Goal: Contribute content: Add original content to the website for others to see

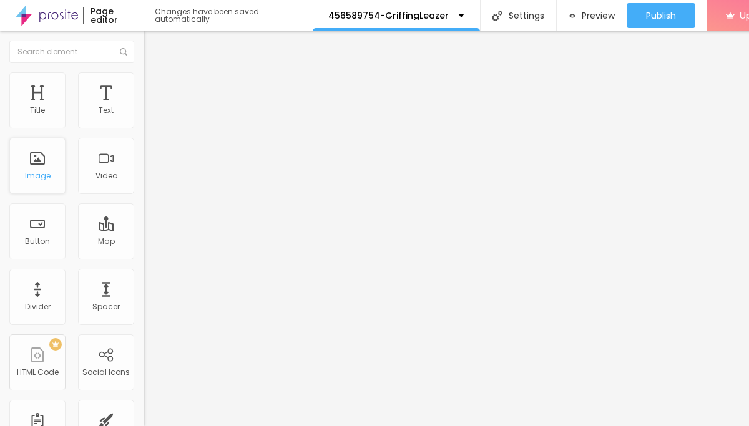
click at [27, 186] on div "Image" at bounding box center [37, 166] width 56 height 56
click at [39, 189] on div "Image" at bounding box center [37, 166] width 56 height 56
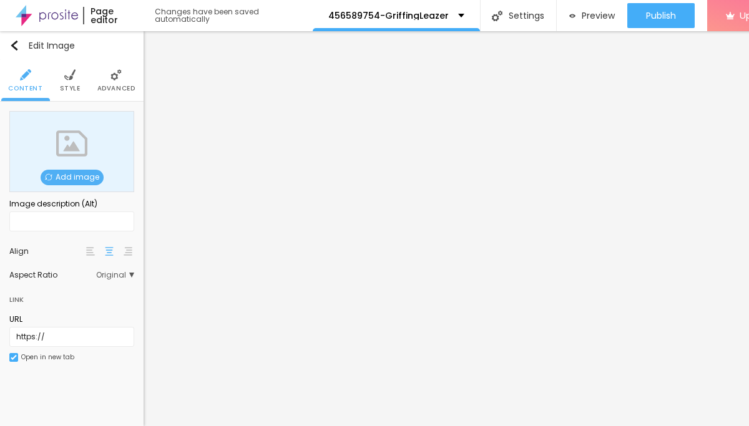
click at [80, 175] on span "Add image" at bounding box center [72, 178] width 63 height 16
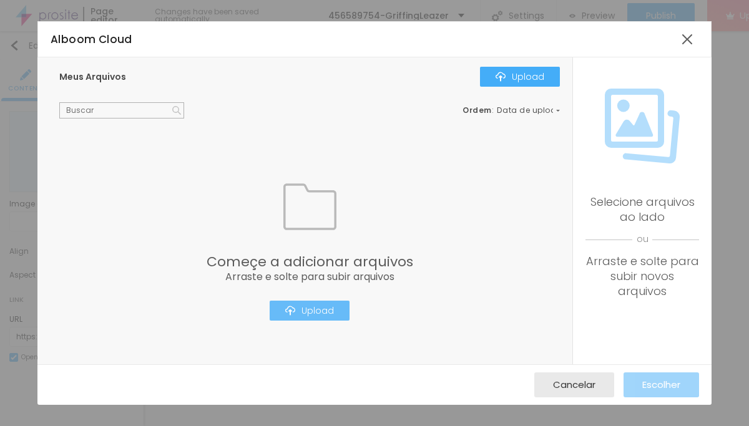
click at [308, 308] on div "Upload" at bounding box center [309, 311] width 49 height 10
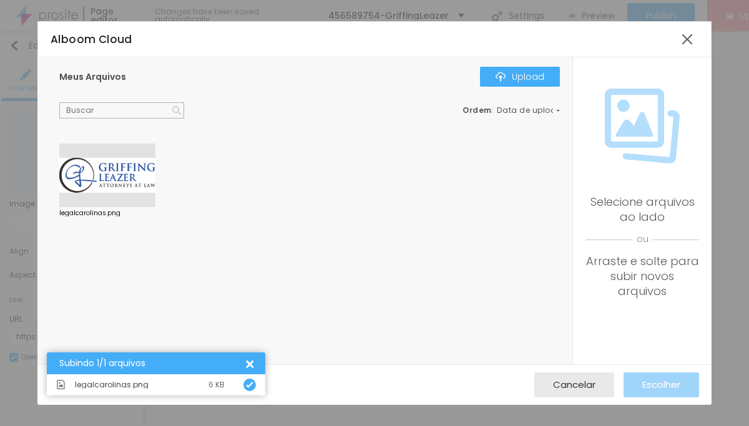
click at [111, 164] on div at bounding box center [107, 176] width 96 height 64
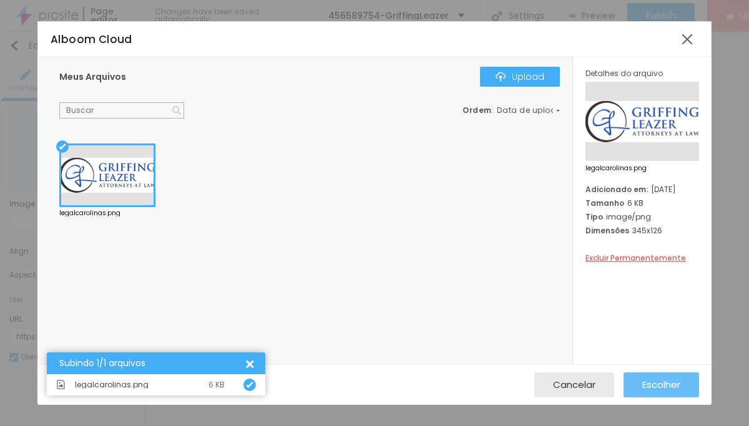
click at [642, 383] on span "Escolher" at bounding box center [661, 385] width 38 height 11
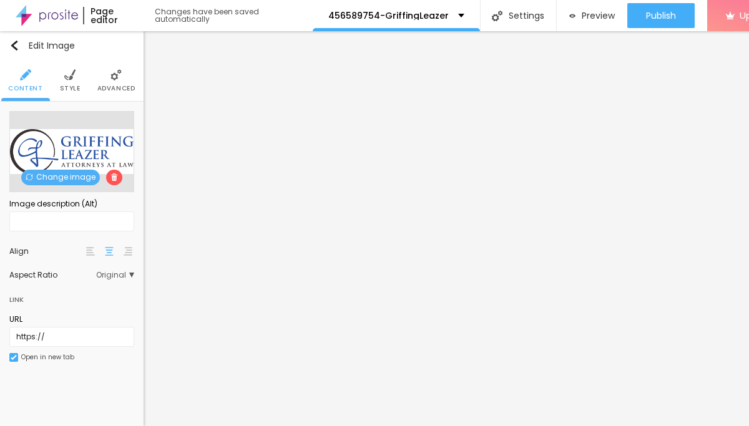
click at [74, 86] on span "Style" at bounding box center [70, 89] width 21 height 6
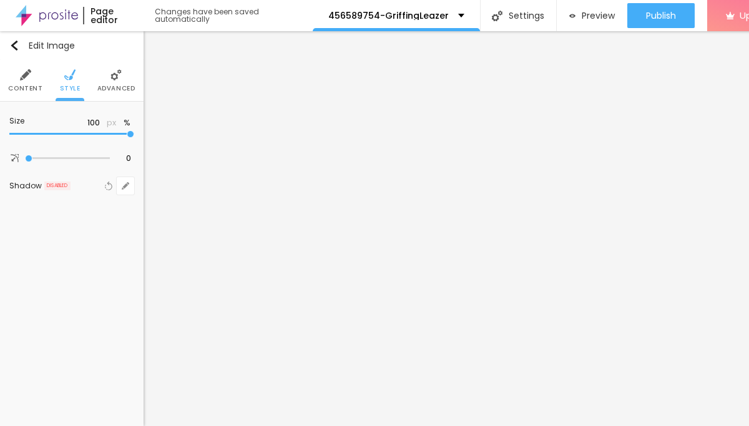
type input "90"
type input "85"
type input "80"
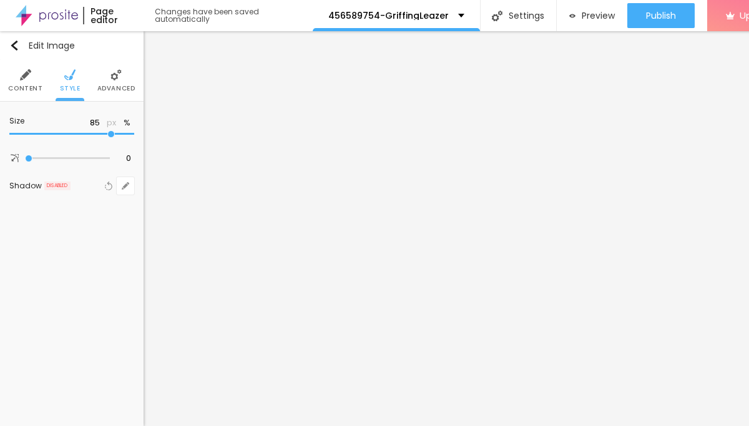
type input "80"
type input "70"
type input "65"
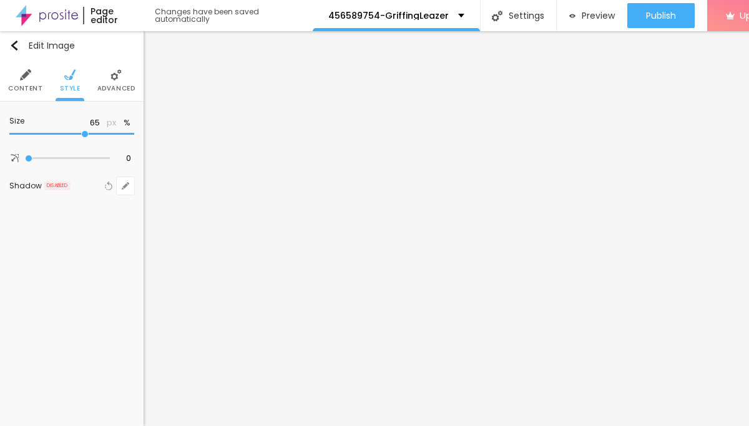
type input "60"
type input "55"
type input "50"
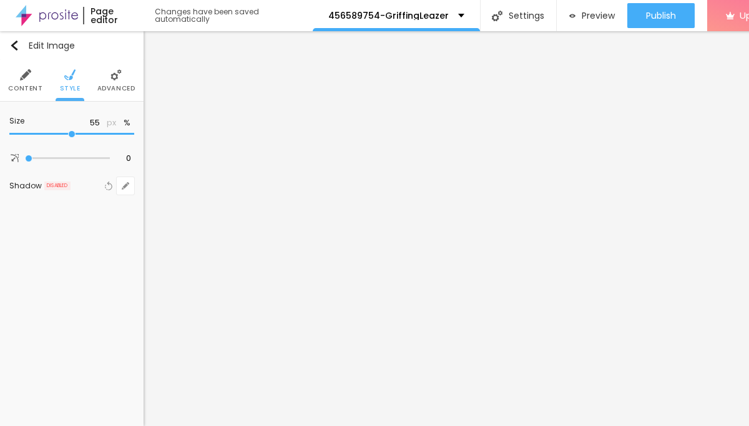
type input "50"
type input "45"
type input "35"
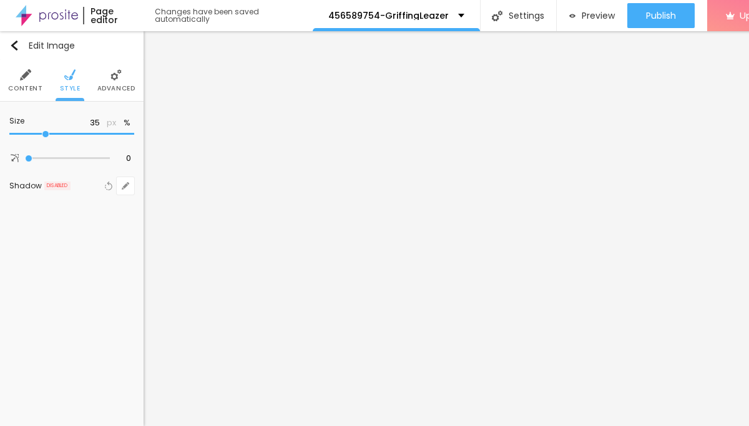
type input "30"
type input "25"
type input "20"
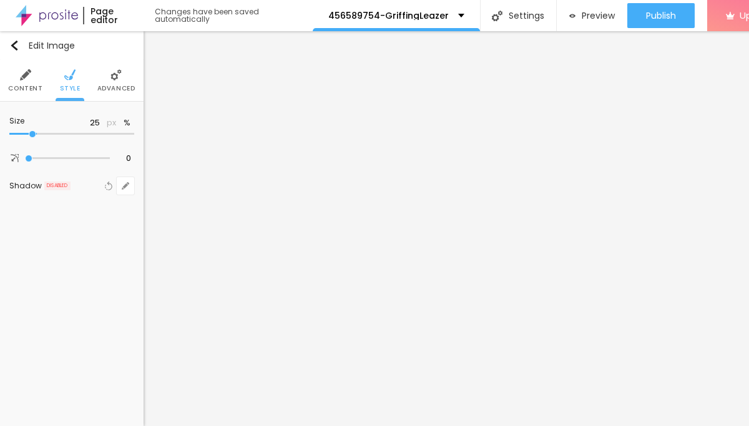
type input "20"
type input "15"
type input "10"
drag, startPoint x: 130, startPoint y: 133, endPoint x: -13, endPoint y: 131, distance: 143.6
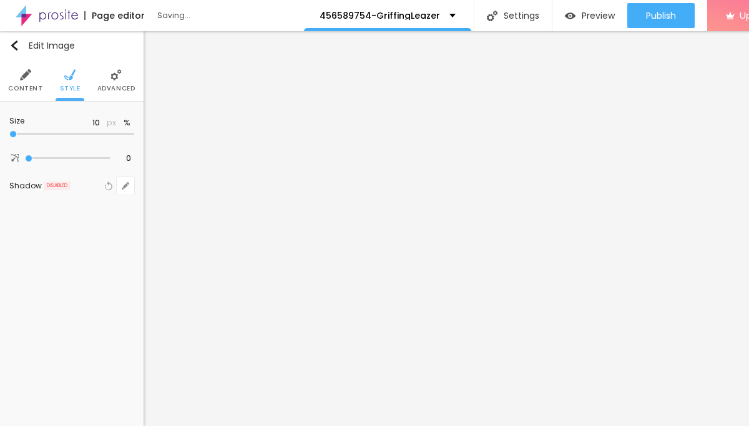
type input "10"
click at [9, 131] on input "range" at bounding box center [71, 134] width 125 height 6
click at [18, 46] on img "button" at bounding box center [14, 46] width 10 height 10
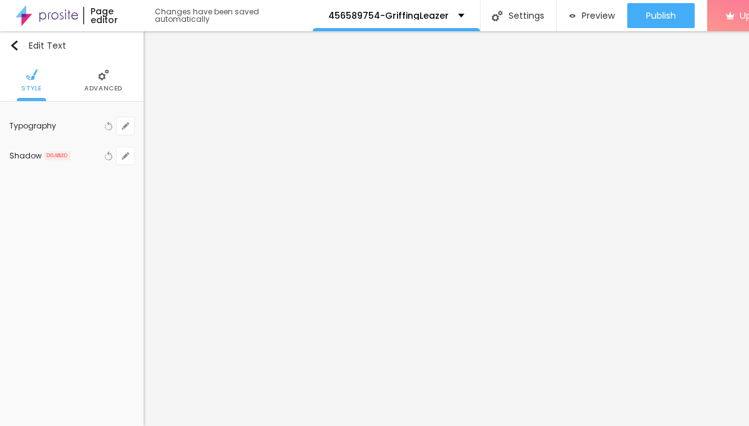
click at [106, 74] on img at bounding box center [103, 74] width 11 height 11
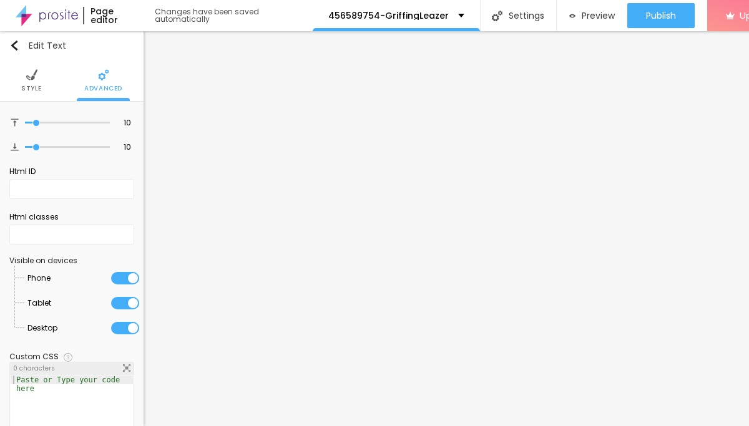
click at [28, 76] on img at bounding box center [31, 74] width 11 height 11
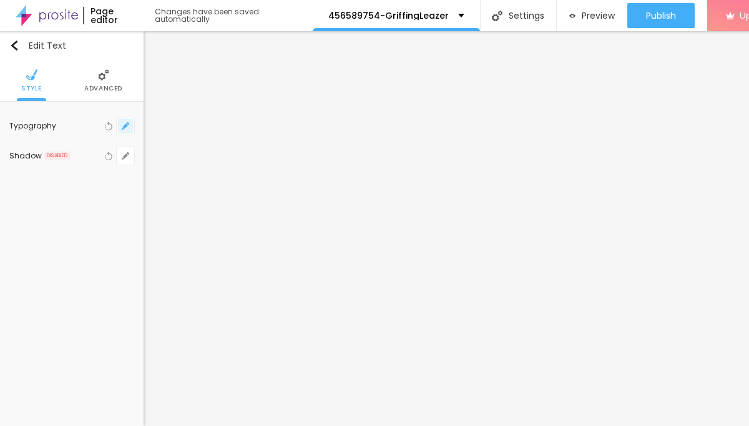
click at [122, 128] on icon "button" at bounding box center [123, 128] width 2 height 2
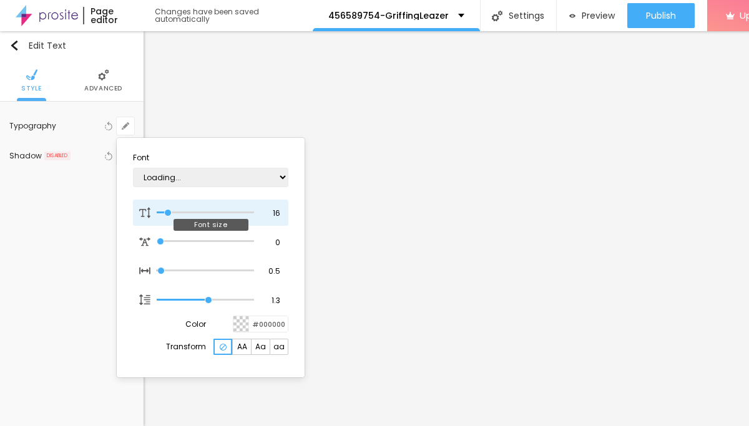
type input "1"
type input "21"
type input "1"
type input "22"
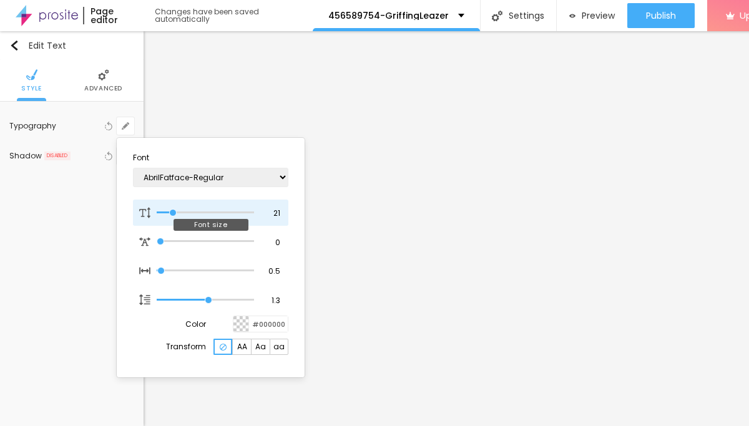
type input "22"
type input "1"
type input "23"
type input "1"
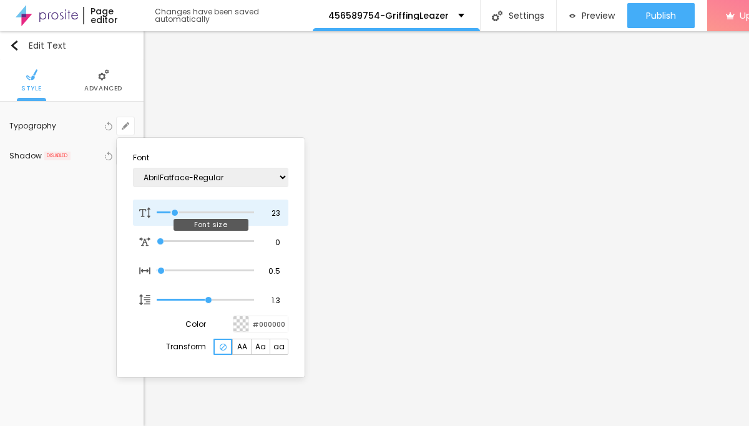
type input "25"
type input "1"
type input "28"
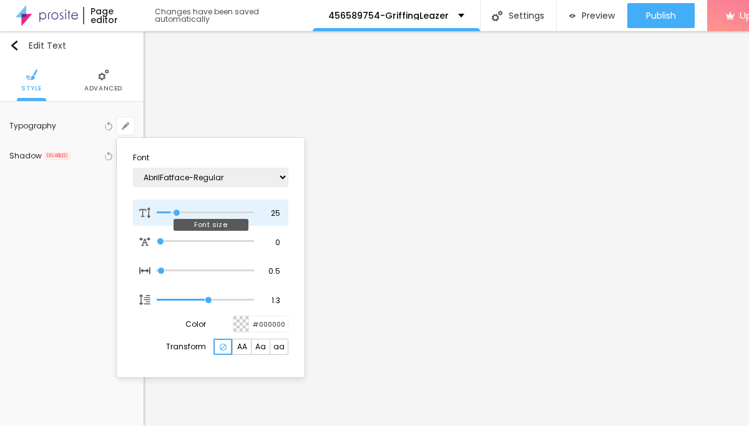
type input "1"
type input "30"
type input "1"
type input "32"
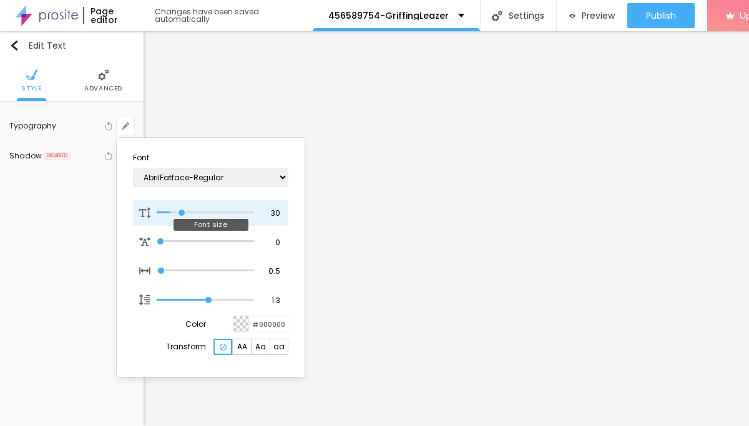
type input "32"
type input "1"
type input "35"
type input "1"
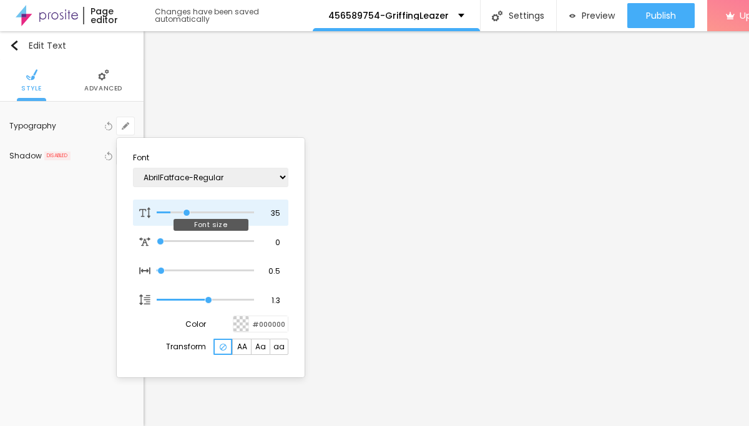
type input "36"
type input "1"
type input "38"
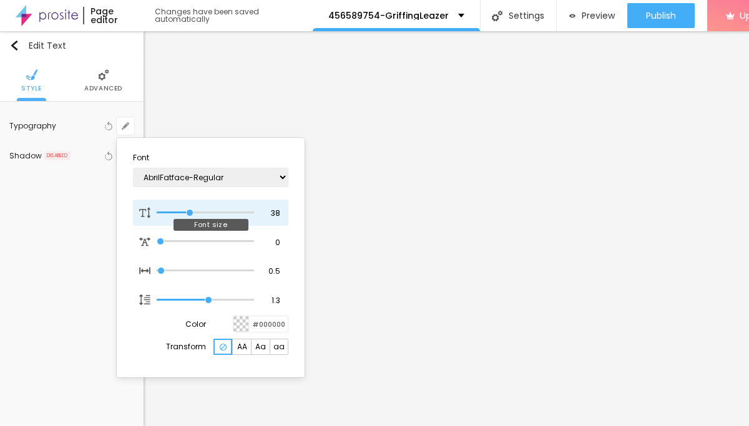
type input "1"
type input "39"
type input "1"
type input "40"
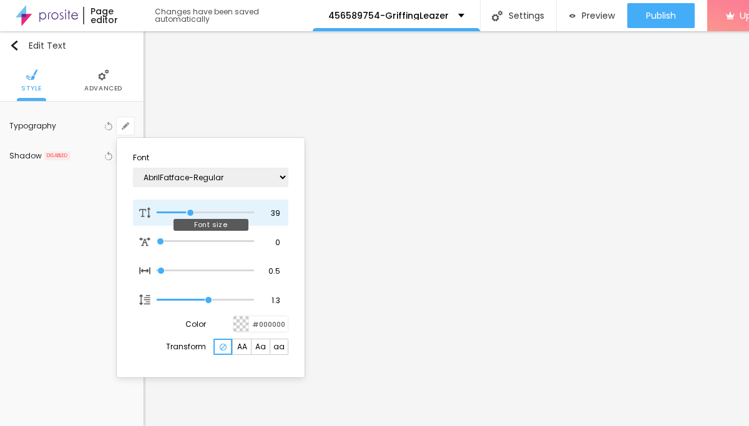
type input "40"
type input "1"
type input "39"
type input "1"
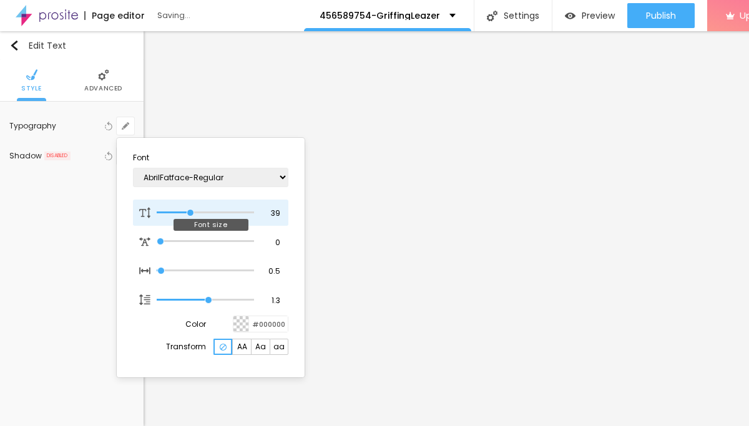
type input "38"
type input "1"
type input "37"
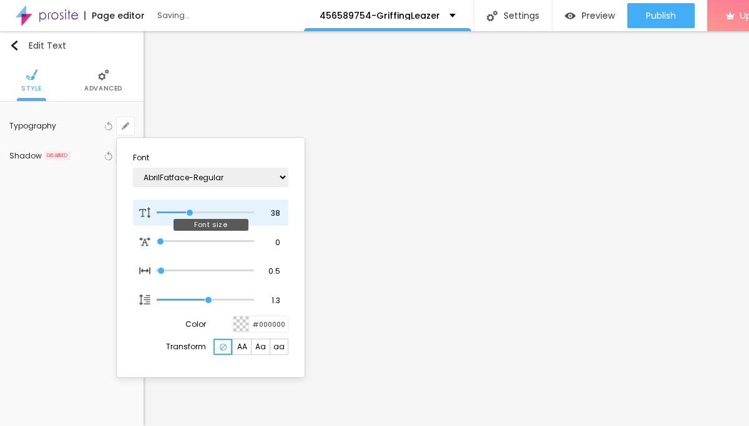
type input "1"
type input "36"
type input "1"
type input "35"
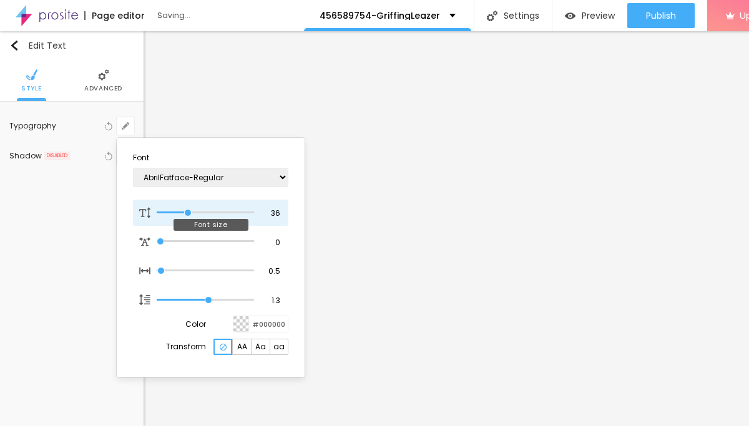
type input "35"
type input "1"
type input "34"
type input "1"
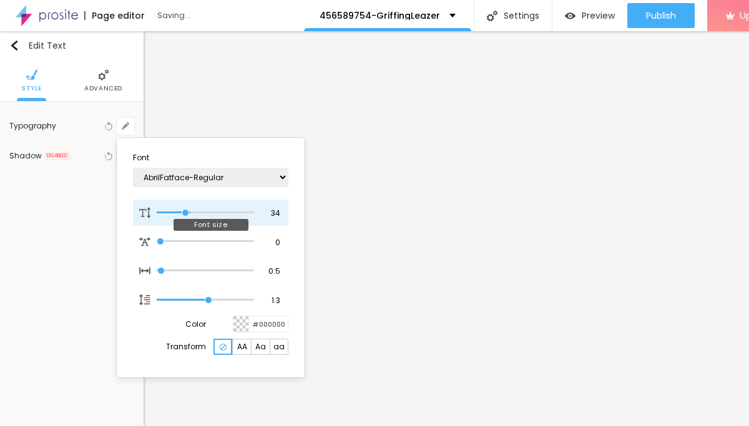
type input "33"
type input "1"
type input "32"
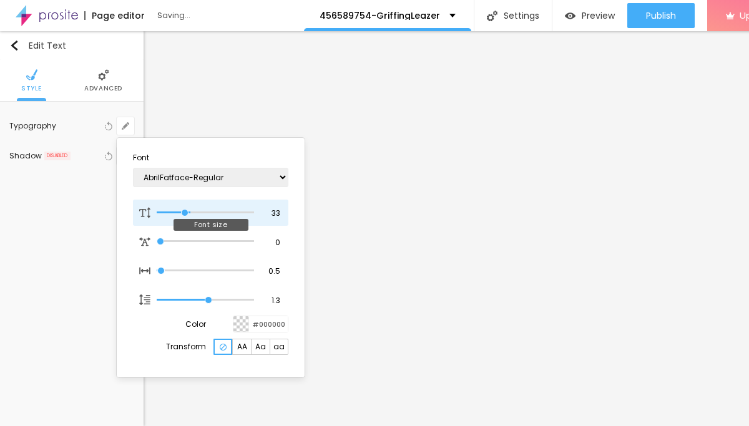
type input "1"
type input "31"
type input "1"
type input "30"
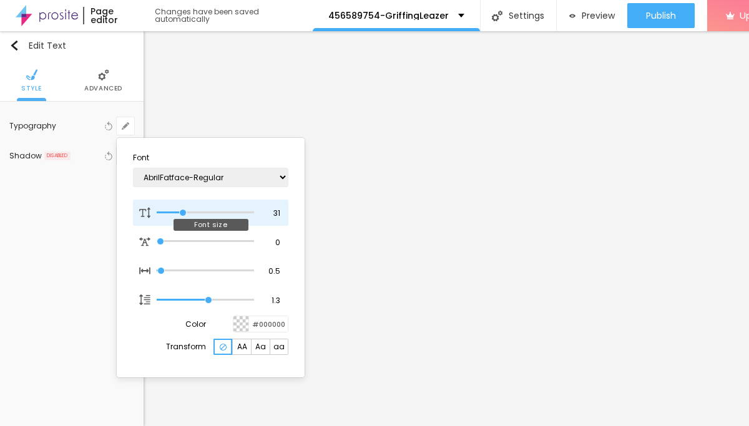
type input "30"
type input "1"
type input "29"
type input "1"
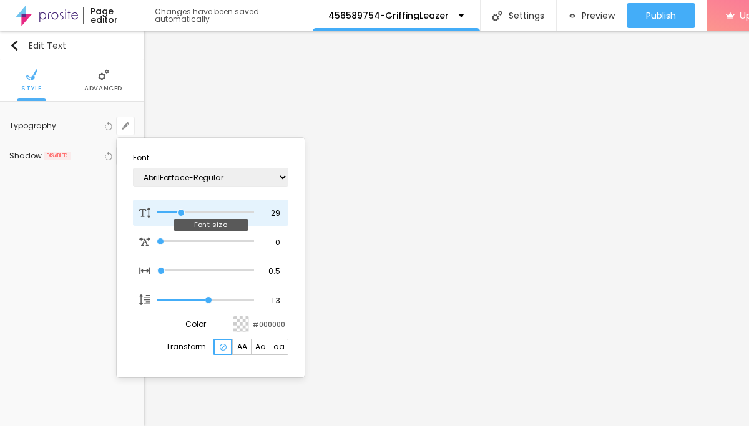
type input "28"
type input "1"
type input "27"
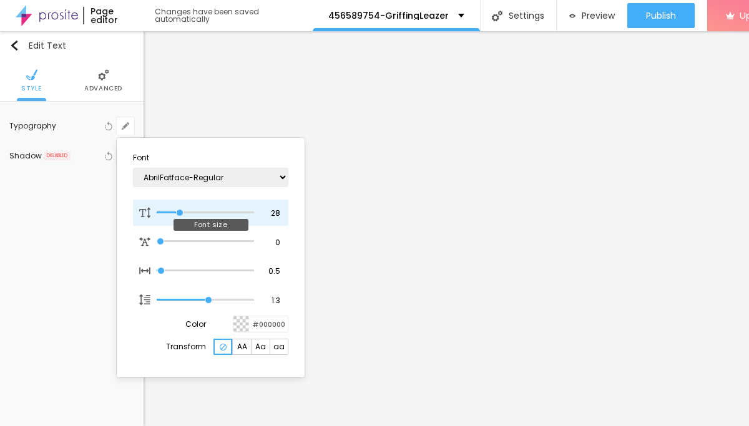
type input "1"
click at [179, 210] on input "range" at bounding box center [205, 213] width 97 height 6
type input "22"
type input "1"
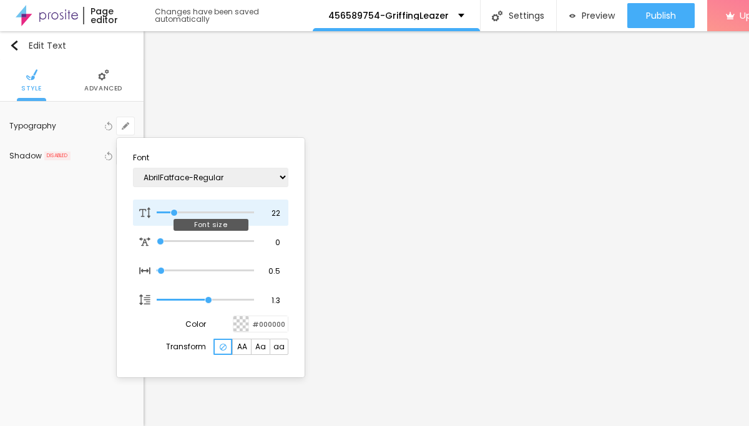
click at [174, 210] on input "range" at bounding box center [205, 213] width 97 height 6
type input "23"
type input "1"
type input "24"
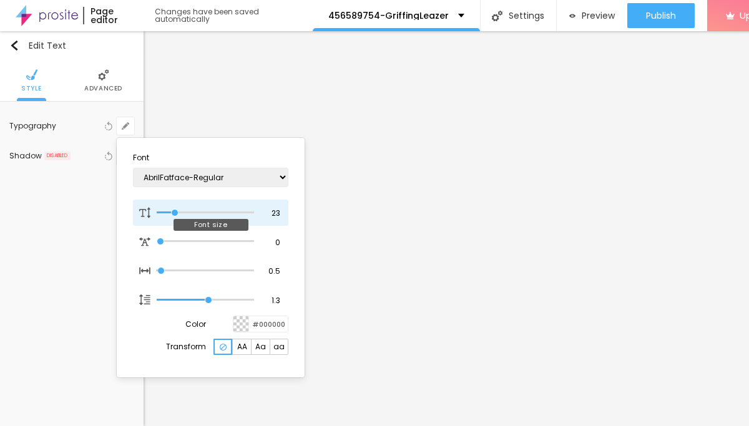
type input "24"
type input "1"
type input "25"
type input "1"
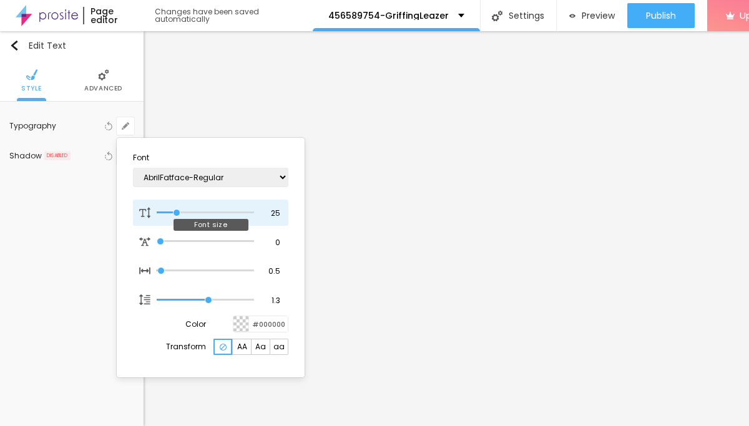
type input "25"
click at [177, 210] on input "range" at bounding box center [205, 213] width 97 height 6
type input "1"
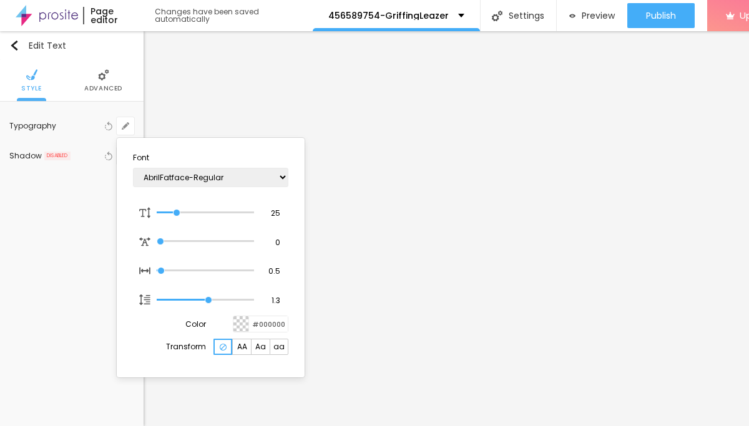
click at [378, 309] on div at bounding box center [374, 213] width 749 height 426
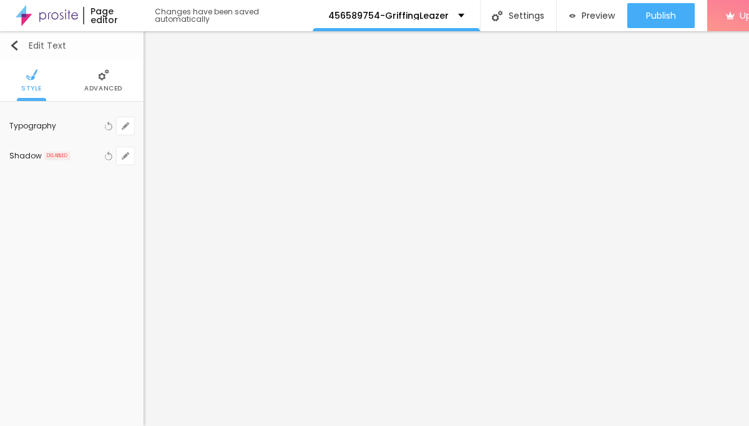
click at [13, 47] on img "button" at bounding box center [14, 46] width 10 height 10
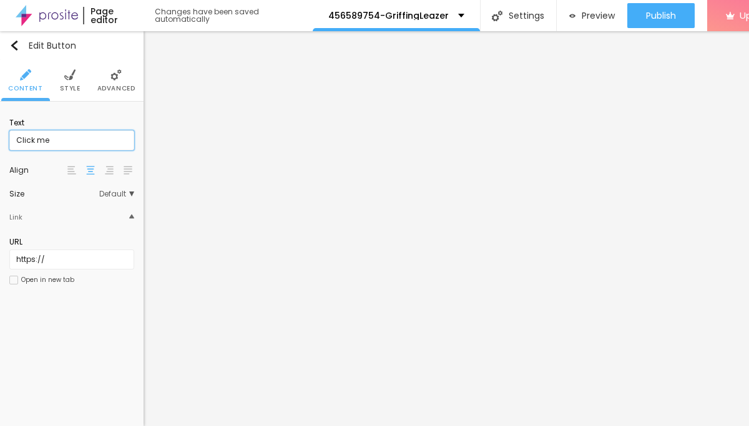
click at [69, 144] on input "Click me" at bounding box center [71, 140] width 125 height 20
paste input "→ VIEW DOCUMENT HERE"
type input "→ VIEW DOCUMENT HERE"
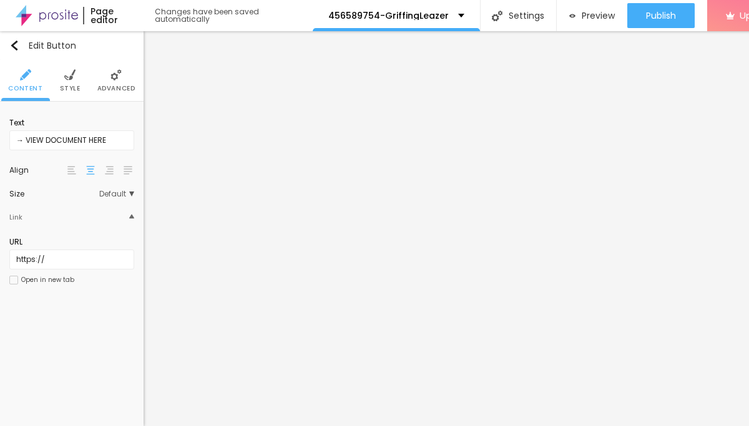
click at [64, 69] on img at bounding box center [69, 74] width 11 height 11
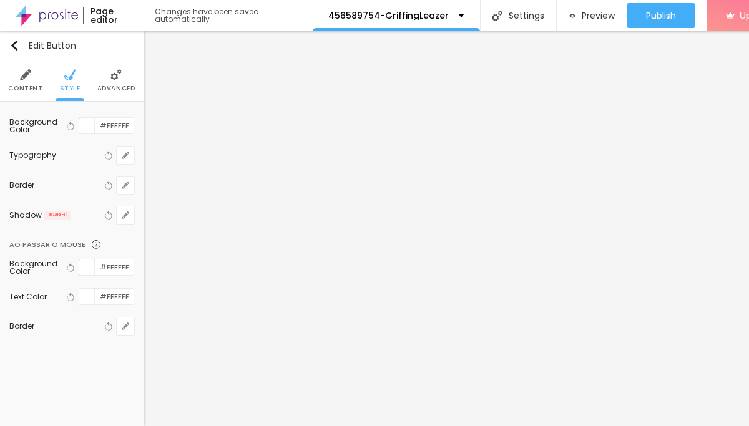
click at [120, 80] on img at bounding box center [116, 74] width 11 height 11
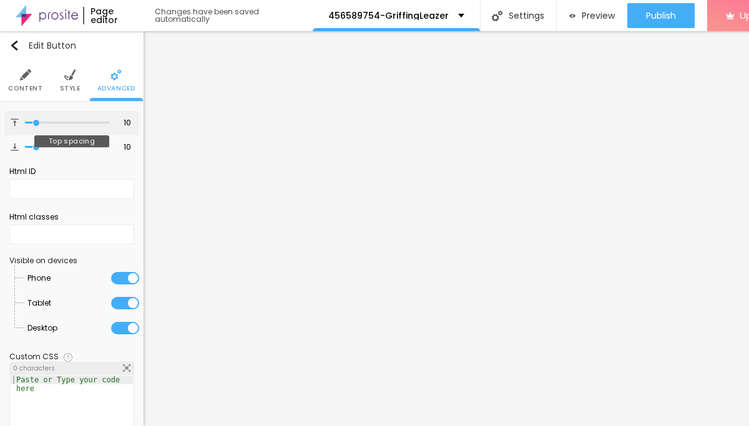
type input "5"
type input "6"
type input "7"
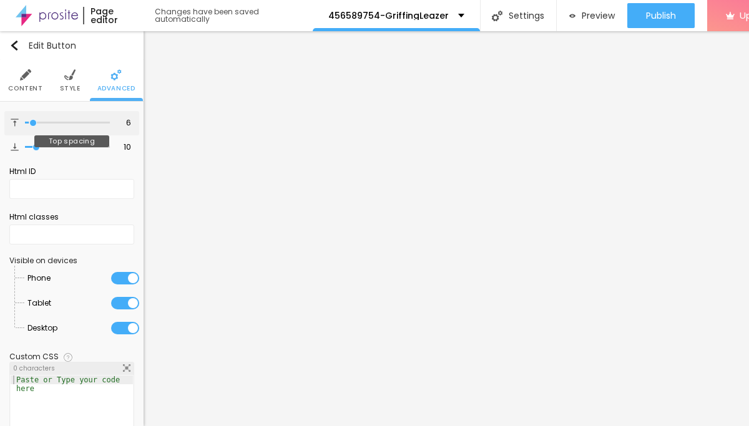
type input "7"
type input "9"
type input "10"
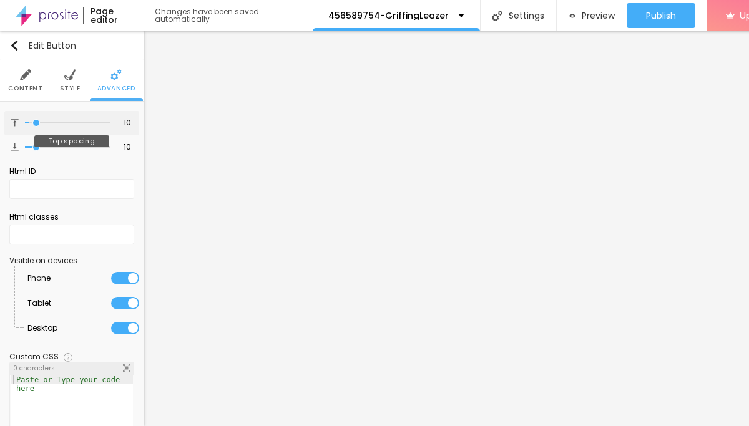
type input "11"
type input "12"
type input "13"
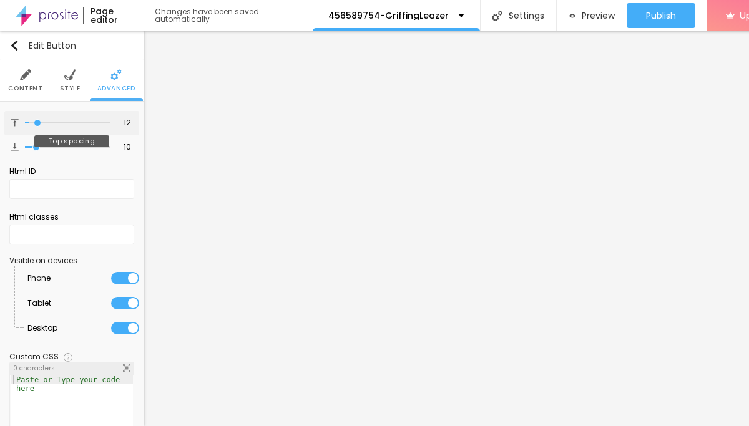
type input "13"
type input "14"
type input "15"
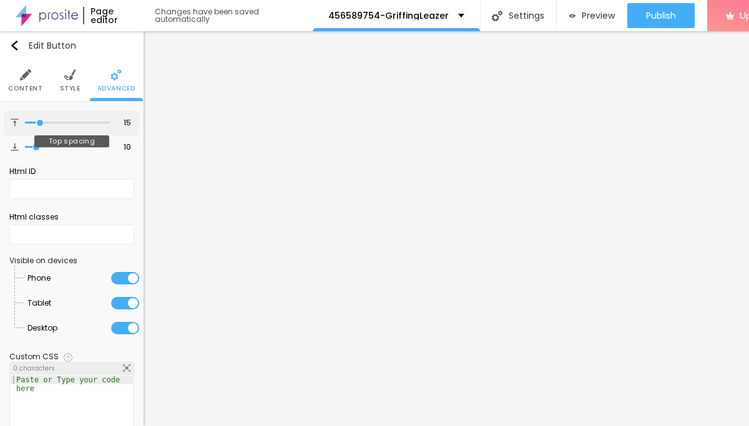
type input "16"
type input "17"
type input "18"
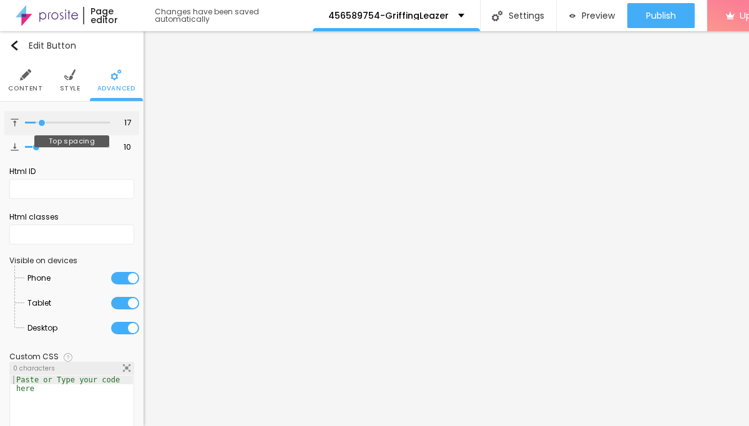
type input "18"
type input "19"
type input "20"
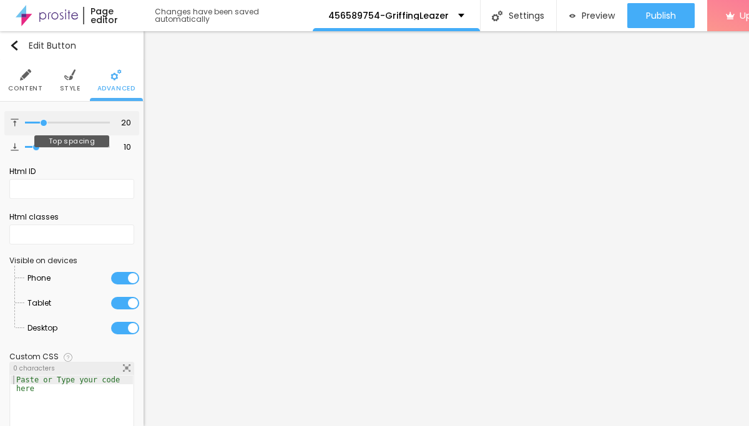
type input "21"
type input "22"
type input "23"
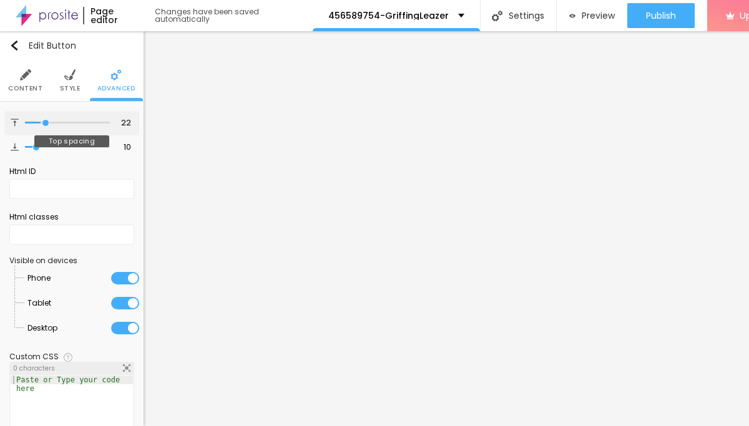
type input "23"
type input "24"
type input "25"
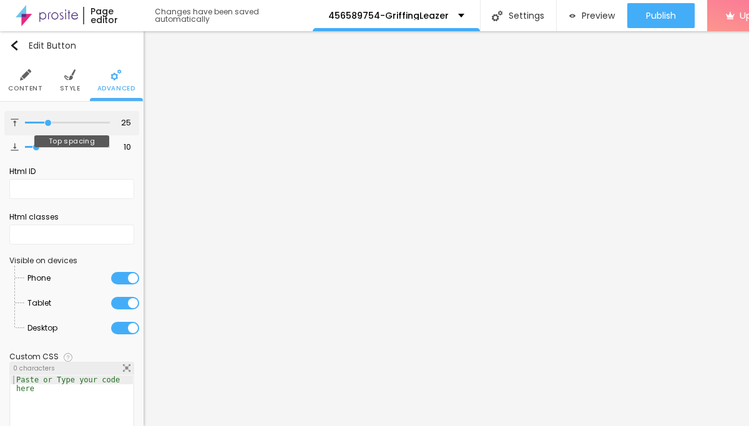
type input "26"
type input "25"
type input "24"
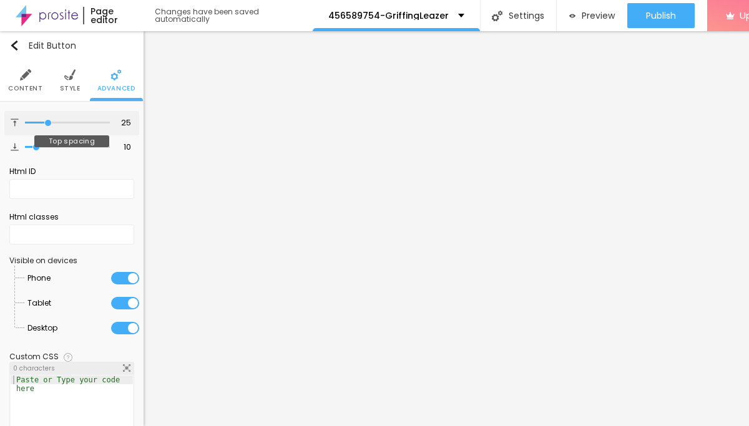
type input "24"
type input "23"
type input "22"
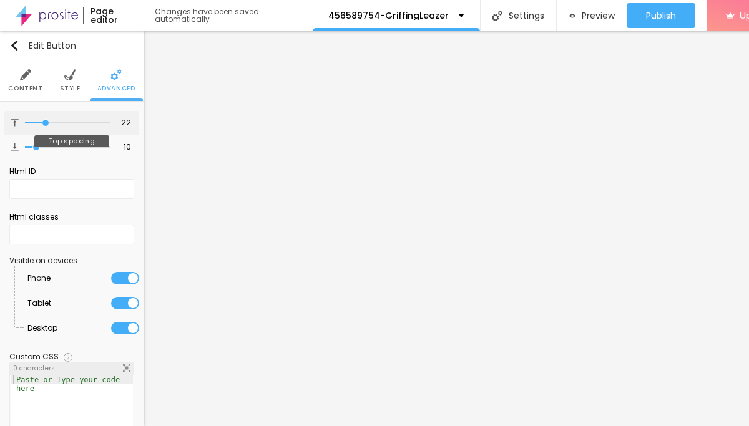
type input "21"
type input "20"
type input "19"
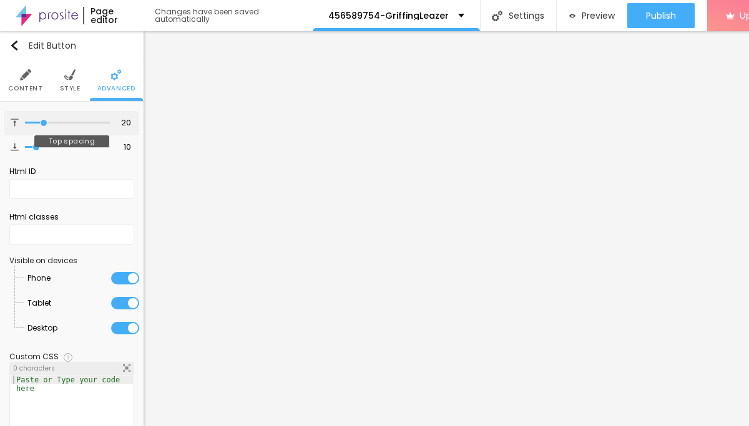
type input "19"
type input "18"
type input "17"
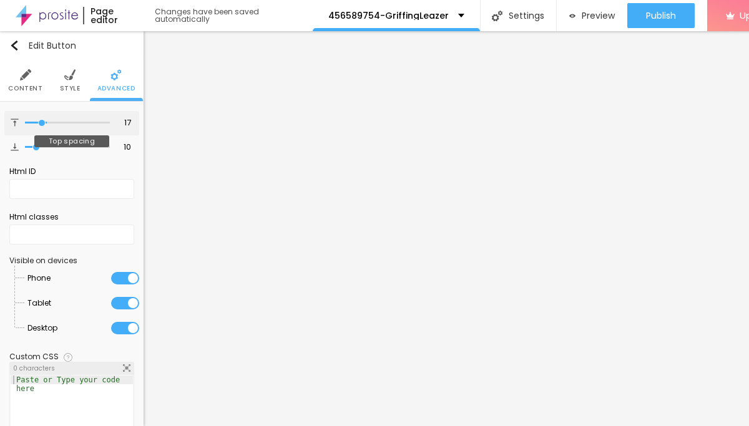
type input "16"
type input "15"
type input "14"
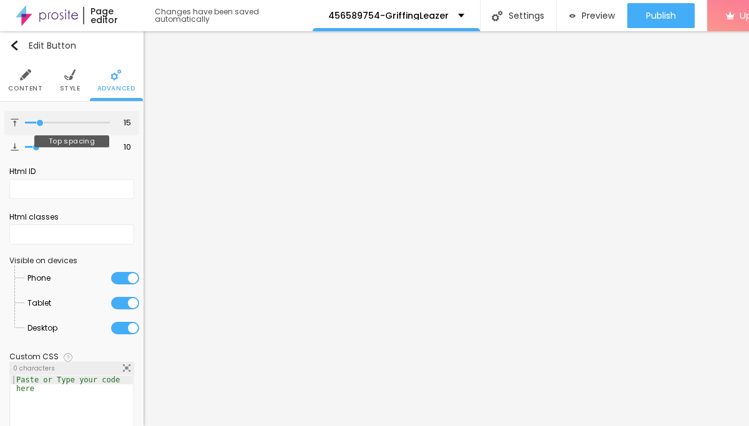
type input "14"
type input "13"
type input "14"
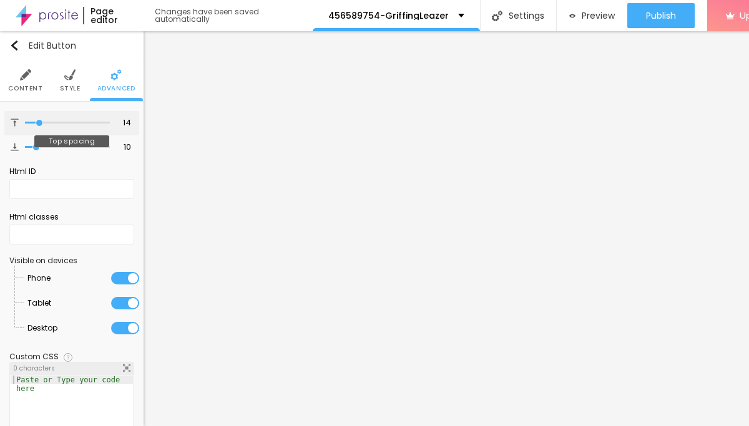
type input "15"
type input "16"
type input "17"
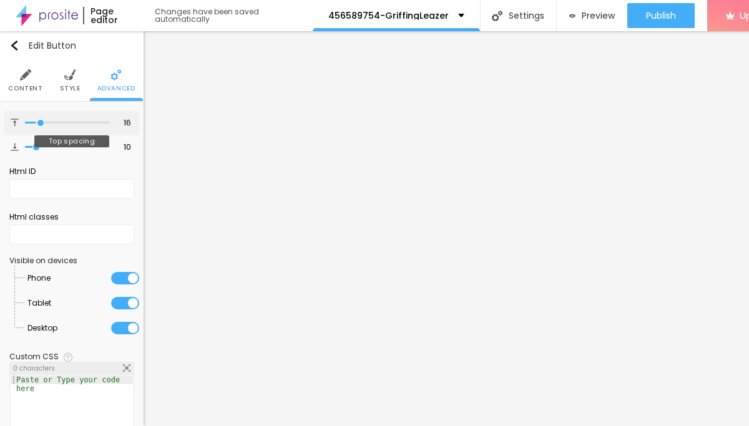
type input "17"
type input "18"
type input "19"
drag, startPoint x: 33, startPoint y: 121, endPoint x: 46, endPoint y: 126, distance: 14.0
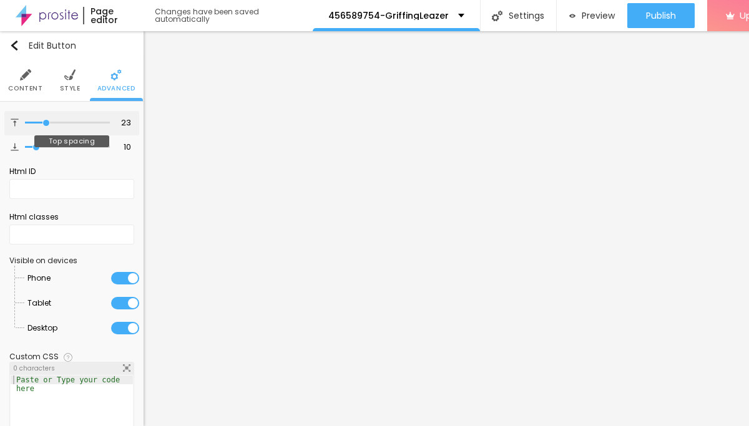
click at [46, 126] on input "range" at bounding box center [67, 123] width 85 height 6
click at [15, 47] on img "button" at bounding box center [14, 46] width 10 height 10
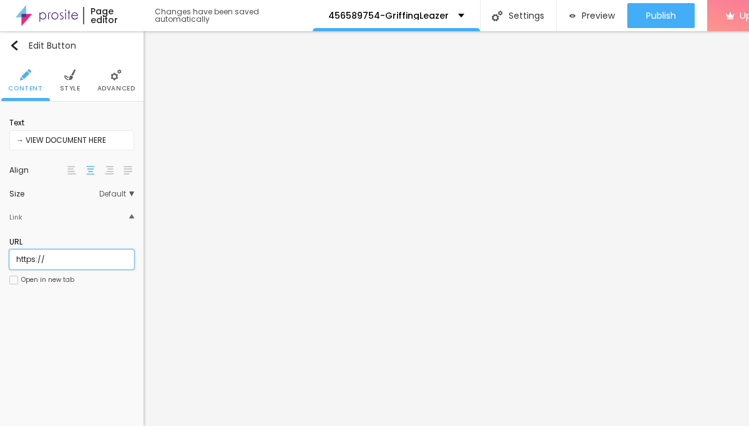
click at [81, 255] on input "https://" at bounding box center [71, 260] width 125 height 20
paste input "[DOMAIN_NAME][URL]"
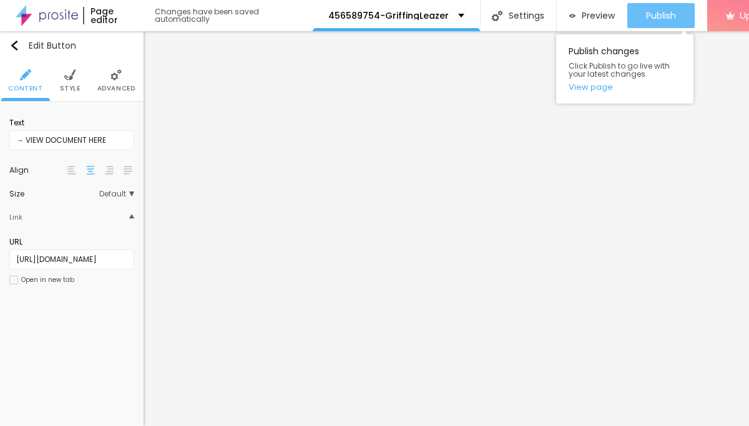
click at [666, 17] on span "Publish" at bounding box center [661, 16] width 30 height 10
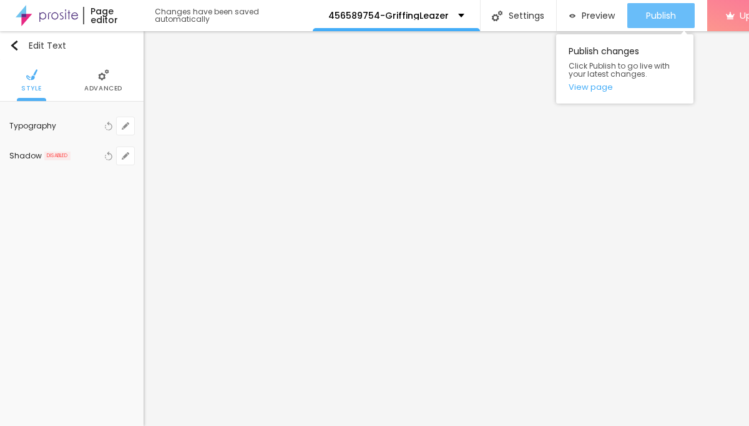
click at [657, 17] on span "Publish" at bounding box center [661, 16] width 30 height 10
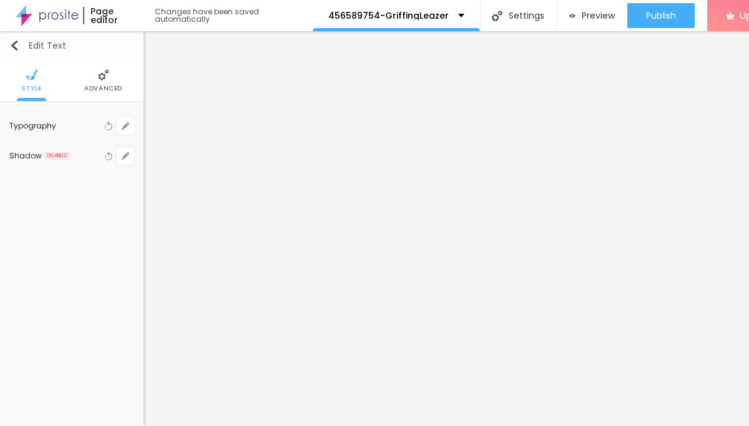
click at [17, 43] on img "button" at bounding box center [14, 46] width 10 height 10
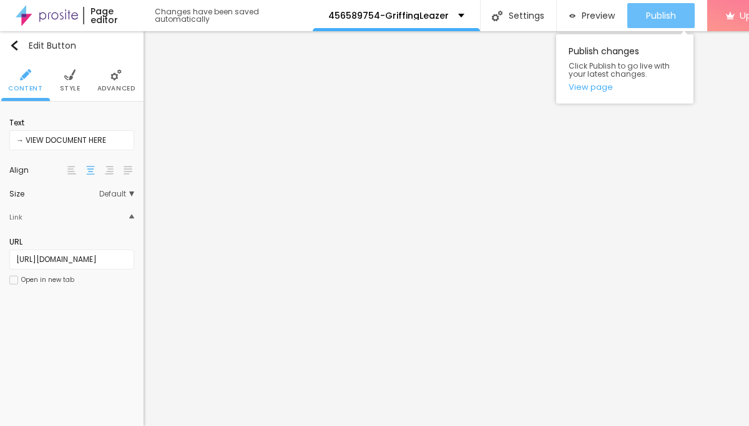
click at [659, 14] on span "Publish" at bounding box center [661, 16] width 30 height 10
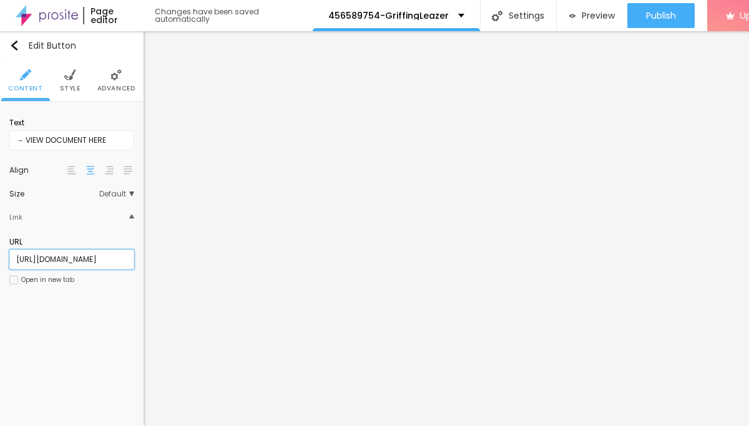
click at [54, 260] on input "[URL][DOMAIN_NAME]" at bounding box center [71, 260] width 125 height 20
